Goal: Task Accomplishment & Management: Manage account settings

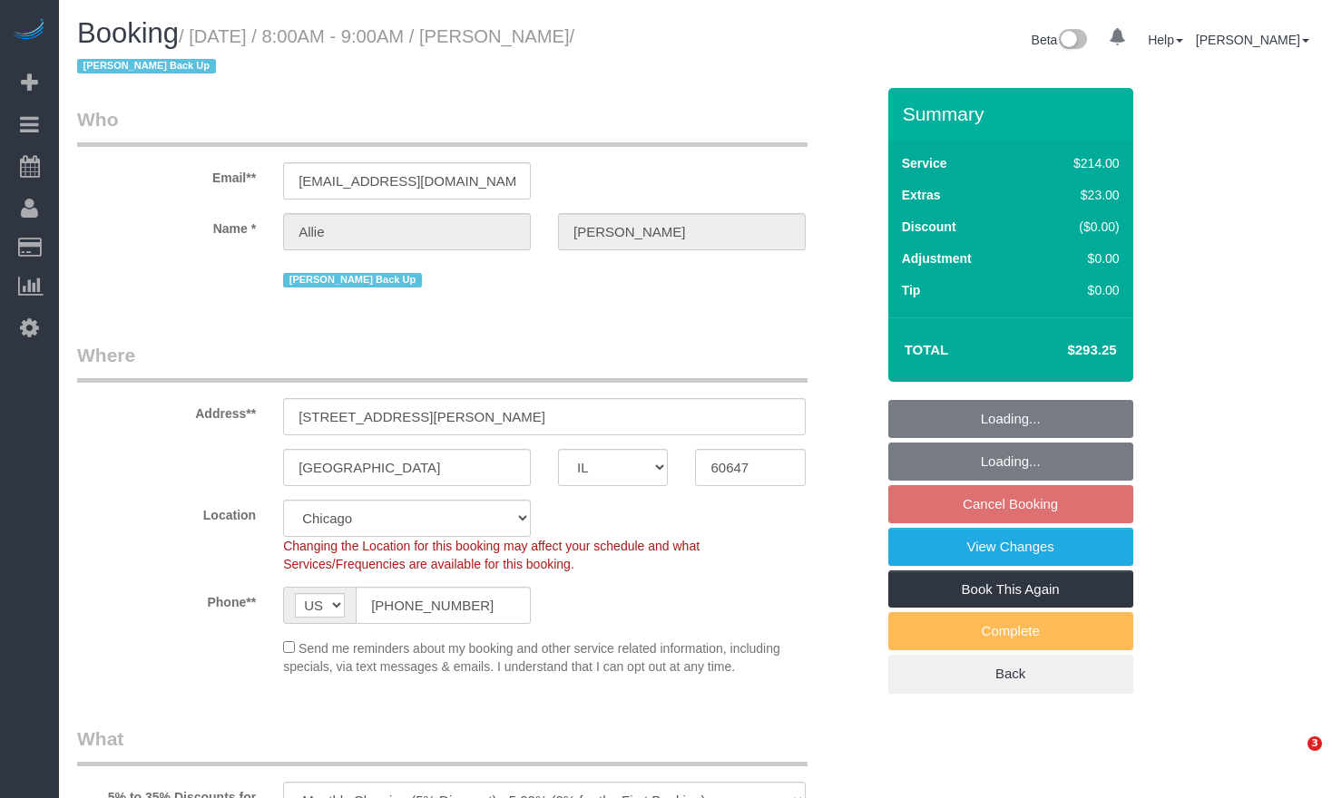
select select "IL"
select select "object:1046"
select select "512"
select select "number:1"
select select "number:58"
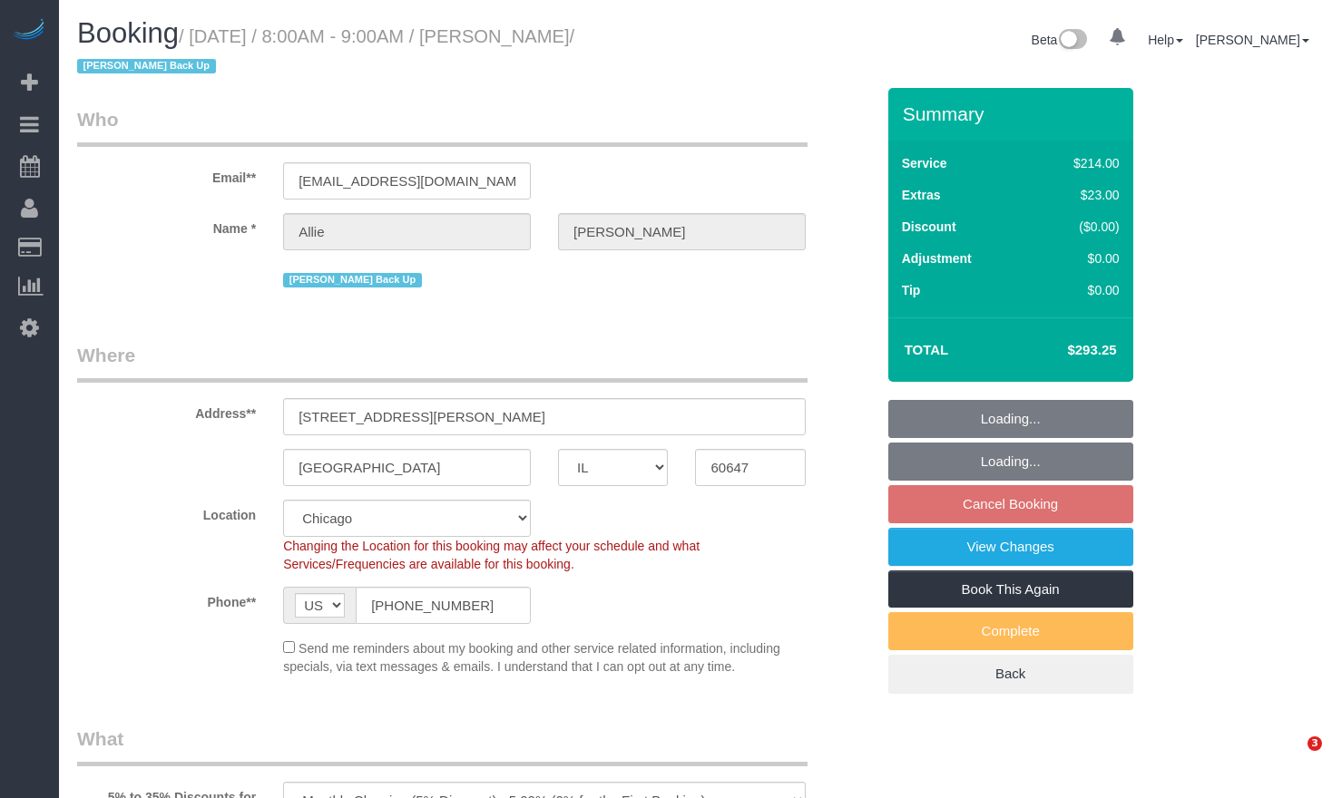
select select "number:139"
select select "number:106"
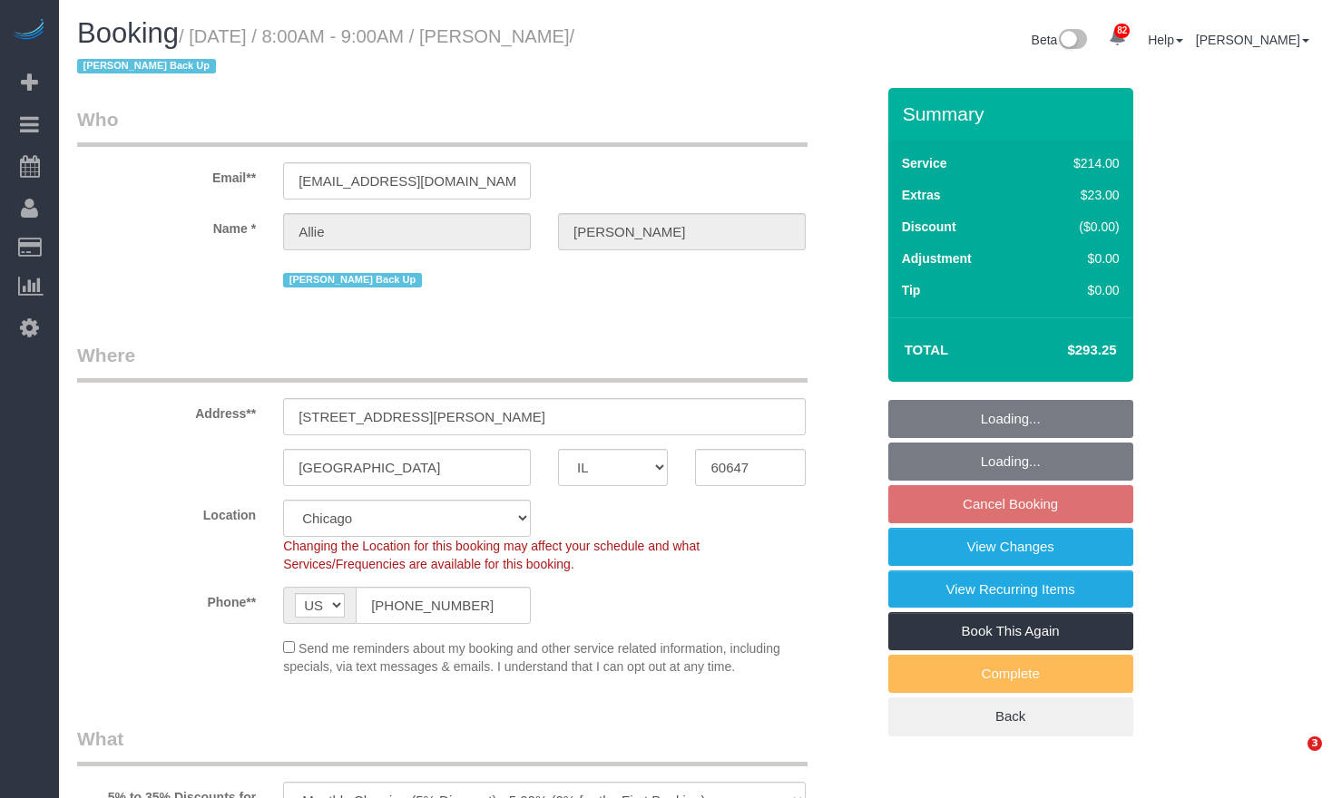
select select "spot1"
select select "2"
select select "3"
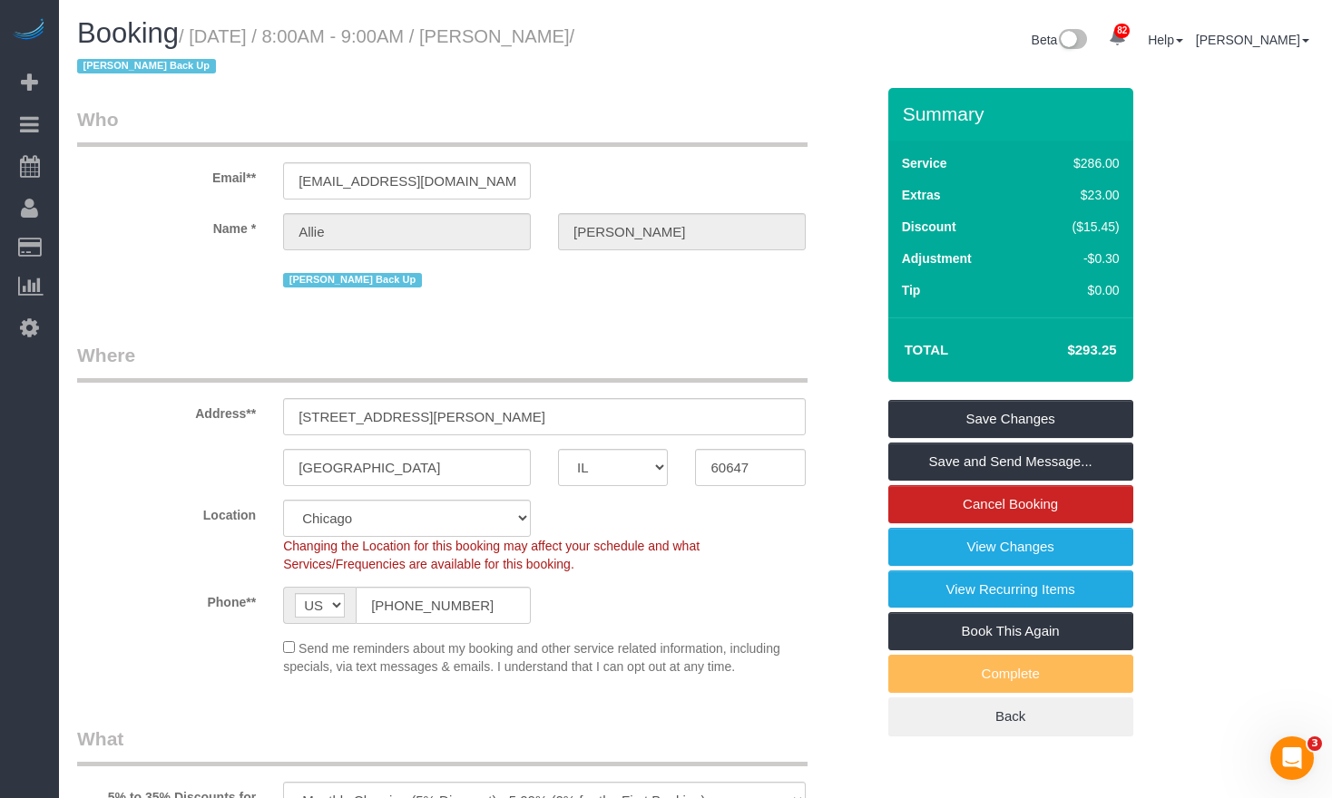
drag, startPoint x: 633, startPoint y: 34, endPoint x: 520, endPoint y: 45, distance: 113.9
click at [520, 45] on small "/ October 06, 2025 / 8:00AM - 9:00AM / Allie Harrington / Jannette Back Up" at bounding box center [325, 51] width 497 height 51
drag, startPoint x: 348, startPoint y: 416, endPoint x: 244, endPoint y: 409, distance: 104.6
click at [244, 409] on div "Address** 2303 N Leavitt St Unit 3" at bounding box center [476, 388] width 825 height 93
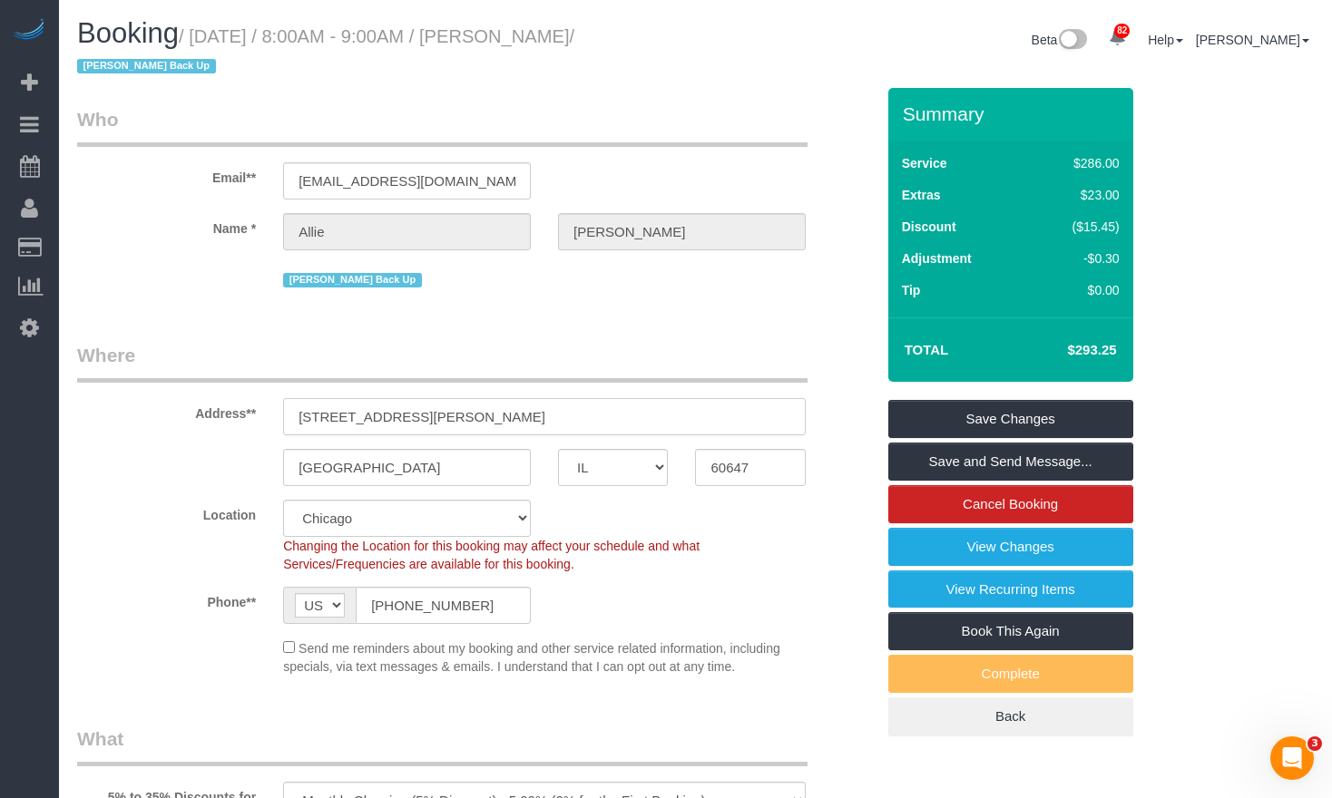
scroll to position [91, 0]
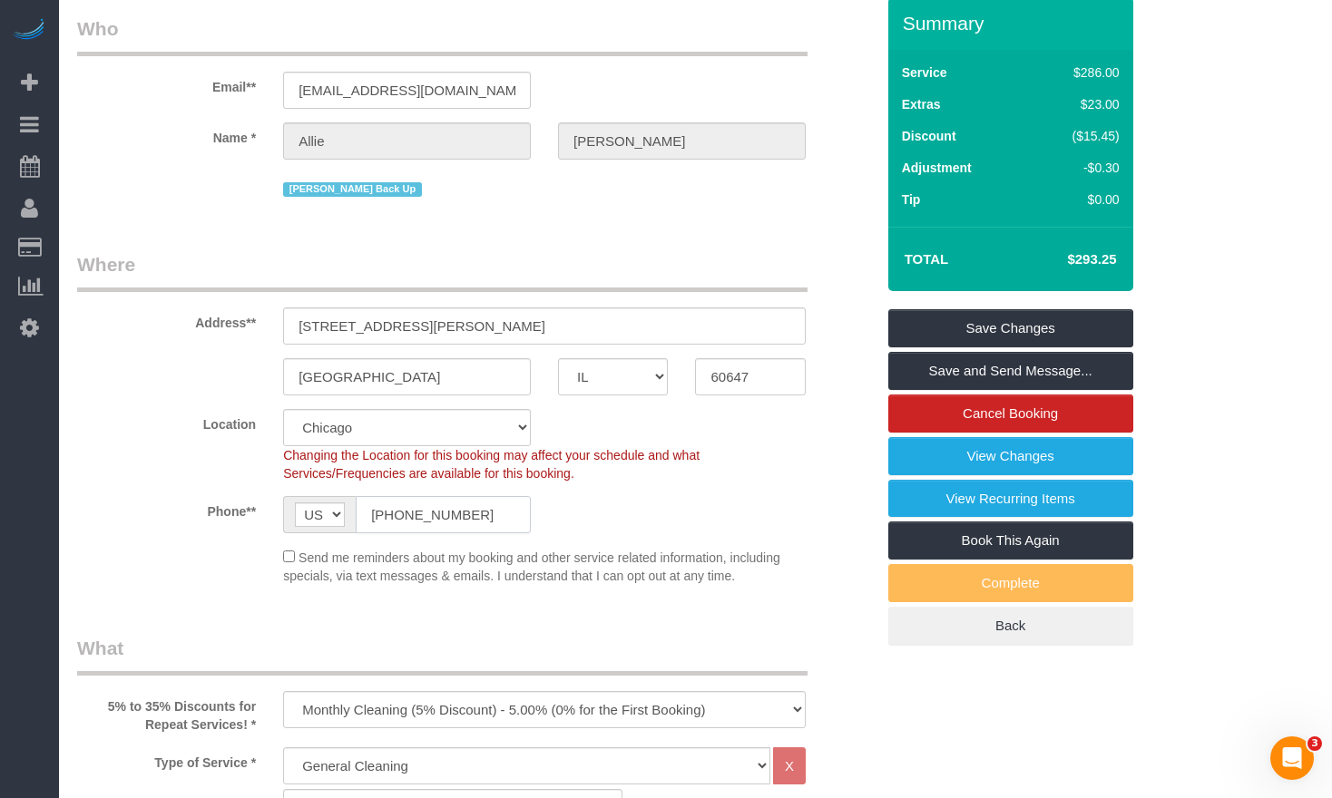
drag, startPoint x: 488, startPoint y: 508, endPoint x: 295, endPoint y: 510, distance: 193.2
click at [239, 513] on div "Phone** AF AL DZ AD AO AI AQ AG AR AM AW AU AT AZ BS BH BD BB BY BE BZ BJ BM BT…" at bounding box center [476, 514] width 825 height 37
